Goal: Task Accomplishment & Management: Use online tool/utility

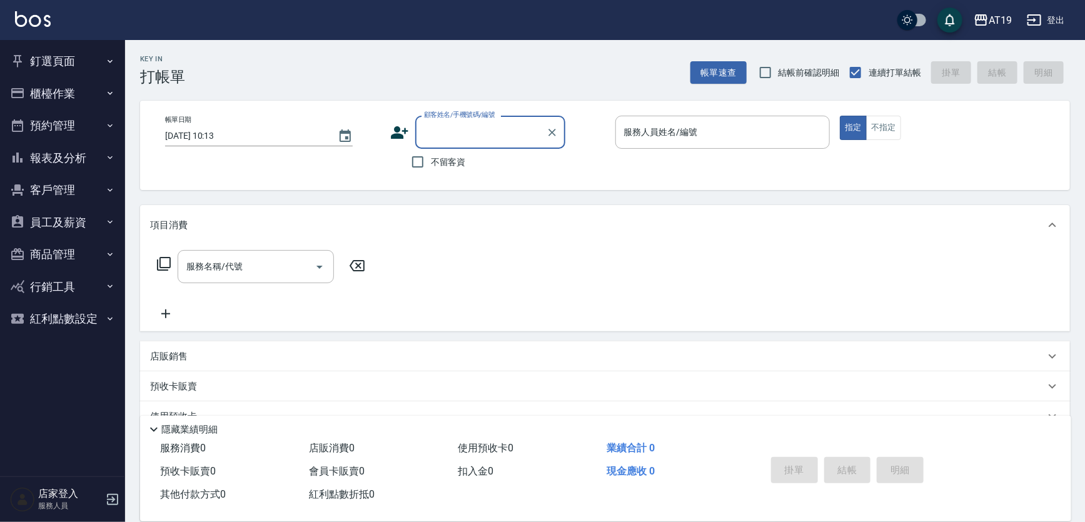
click at [63, 58] on button "釘選頁面" at bounding box center [62, 61] width 115 height 33
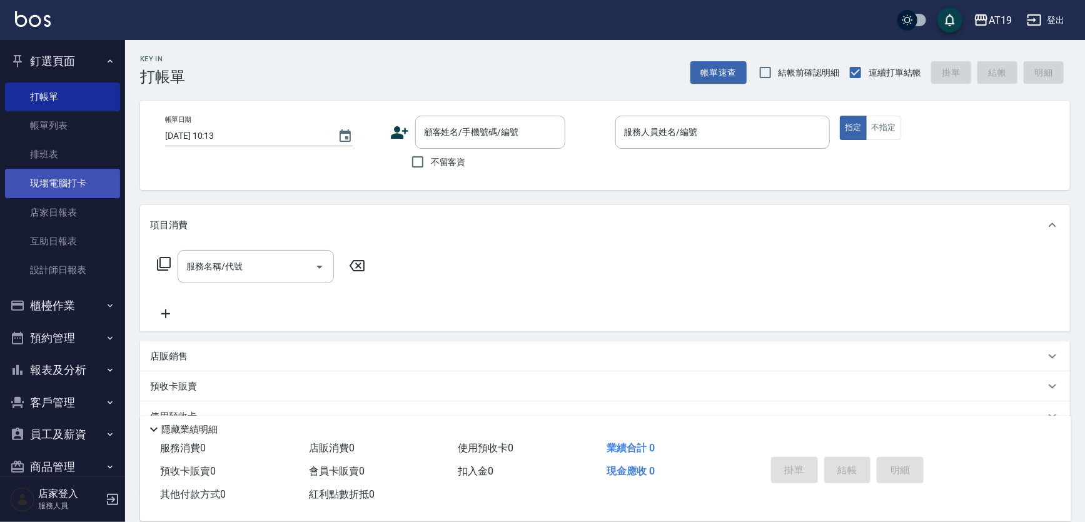
click at [73, 178] on link "現場電腦打卡" at bounding box center [62, 183] width 115 height 29
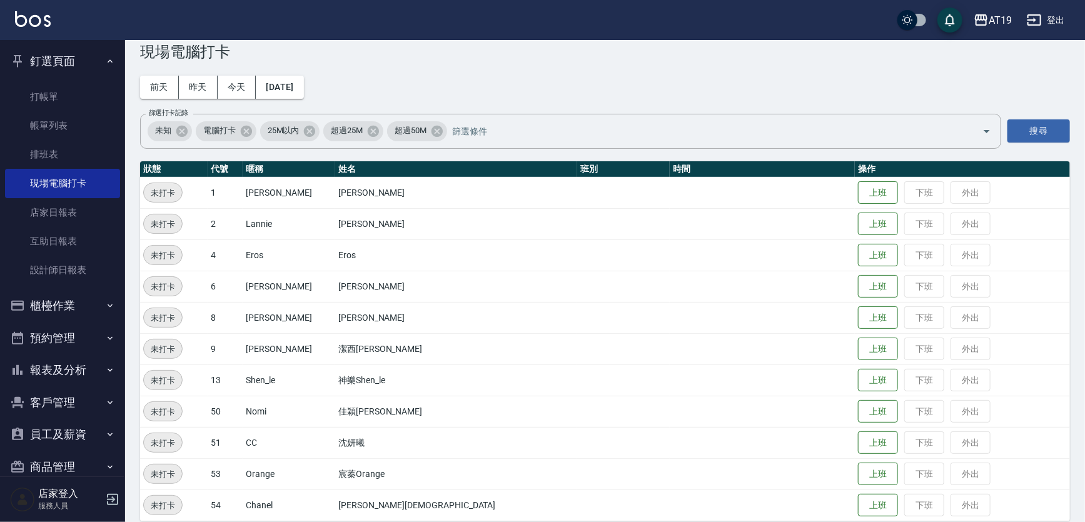
scroll to position [38, 0]
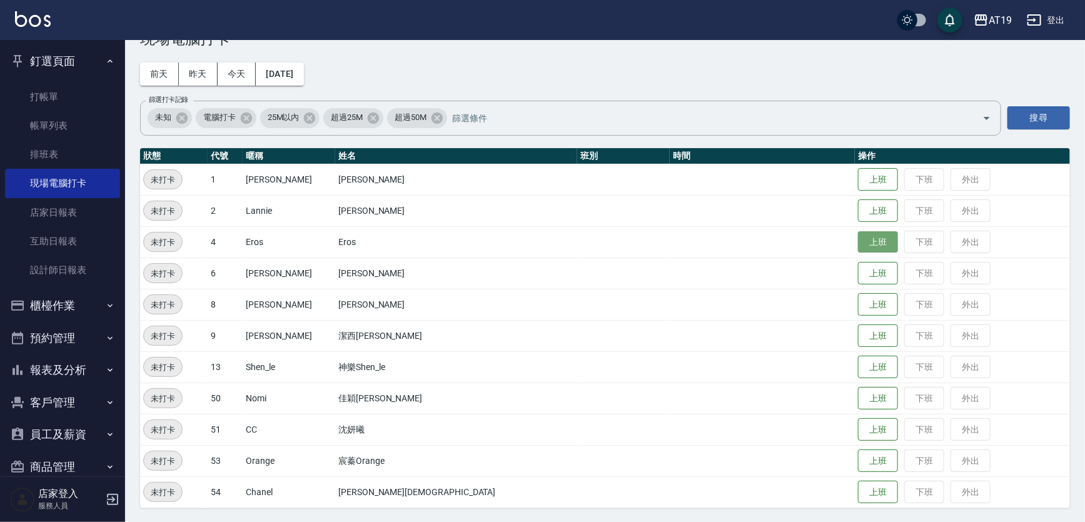
click at [858, 244] on button "上班" at bounding box center [878, 242] width 40 height 22
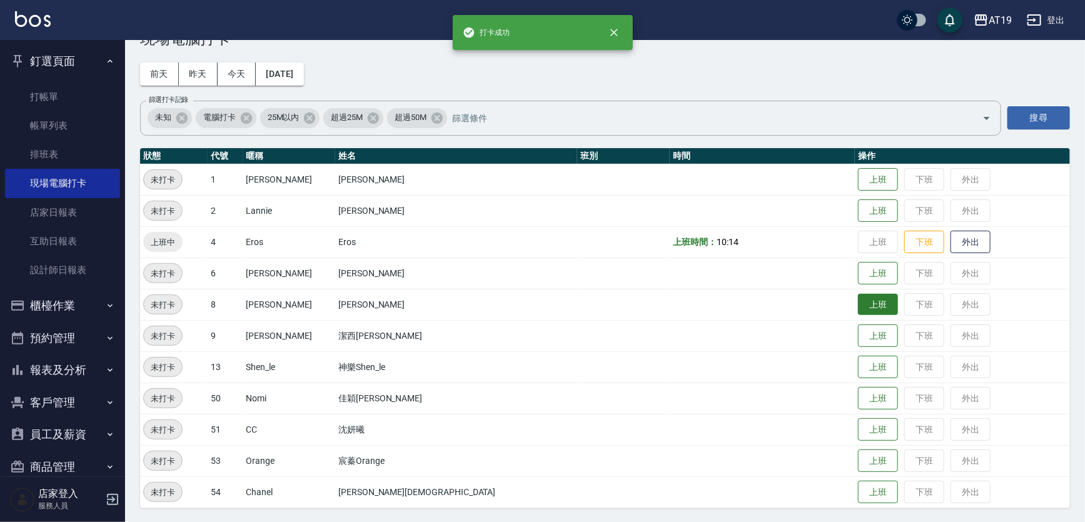
click at [858, 302] on button "上班" at bounding box center [878, 305] width 40 height 22
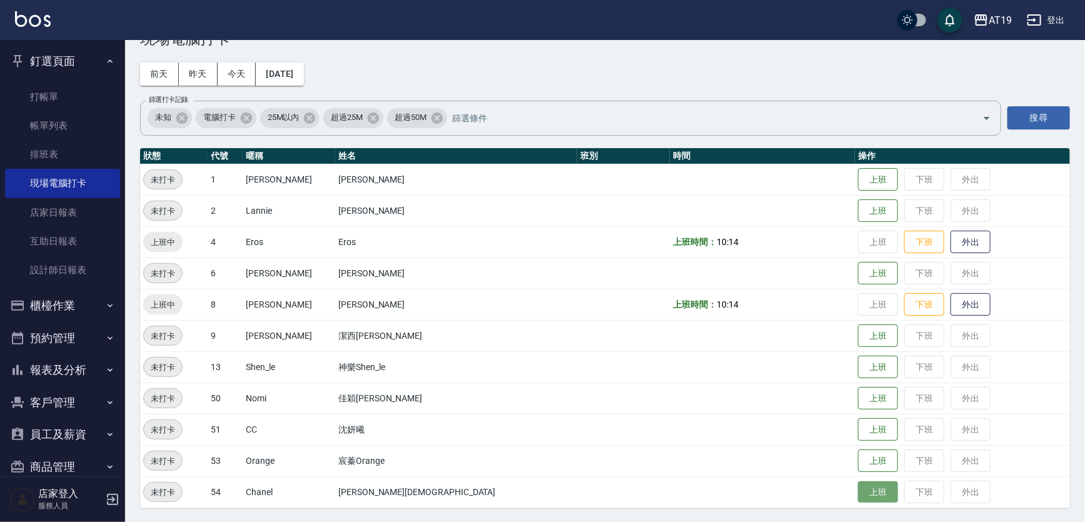
click at [858, 494] on button "上班" at bounding box center [878, 492] width 40 height 22
click at [858, 361] on button "上班" at bounding box center [878, 367] width 40 height 22
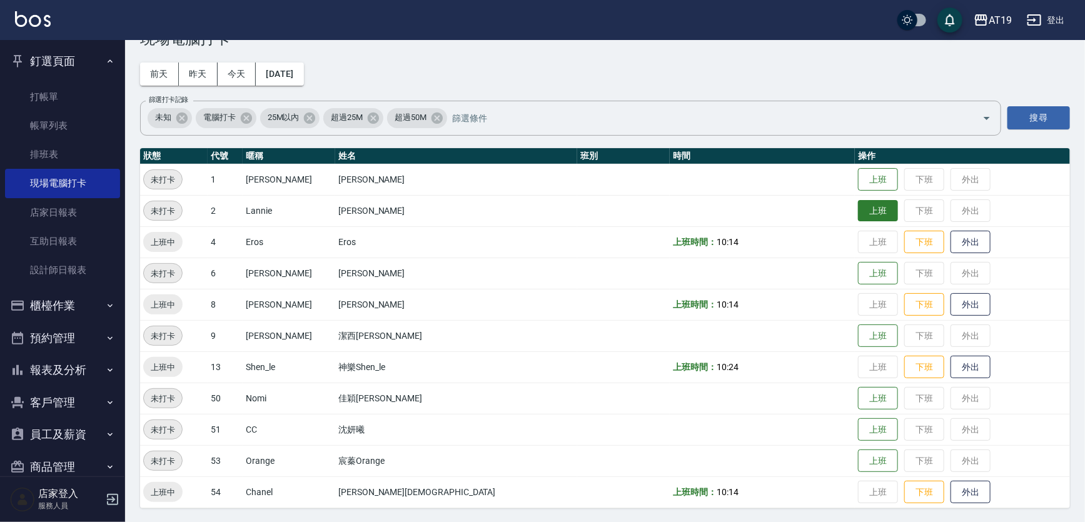
click at [858, 212] on button "上班" at bounding box center [878, 211] width 40 height 22
click at [858, 333] on button "上班" at bounding box center [878, 336] width 40 height 22
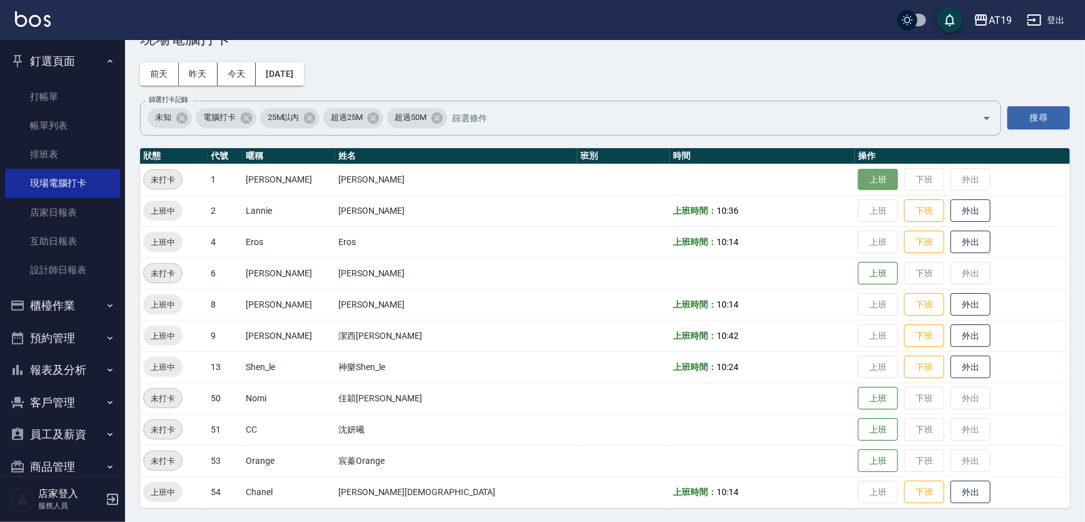
click at [858, 173] on button "上班" at bounding box center [878, 180] width 40 height 22
